Goal: Navigation & Orientation: Go to known website

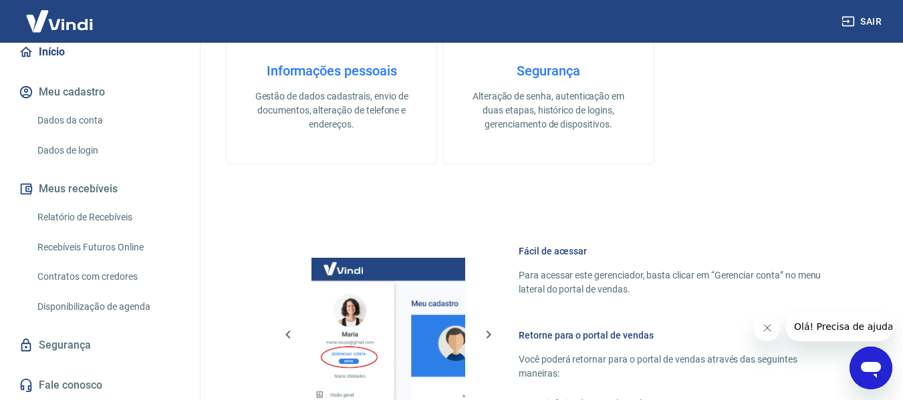
scroll to position [802, 0]
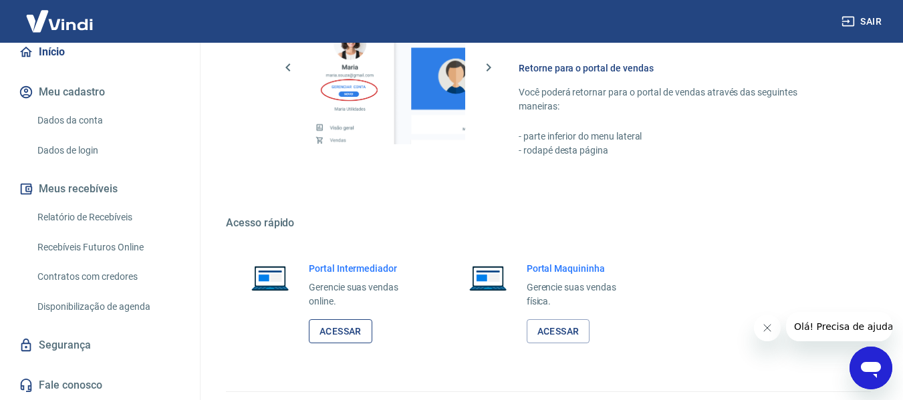
click at [338, 329] on link "Acessar" at bounding box center [340, 331] width 63 height 25
